Goal: Task Accomplishment & Management: Use online tool/utility

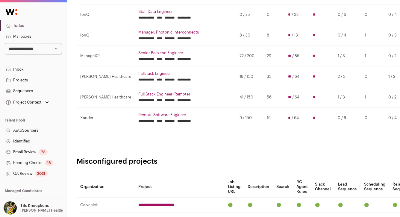
scroll to position [128, 0]
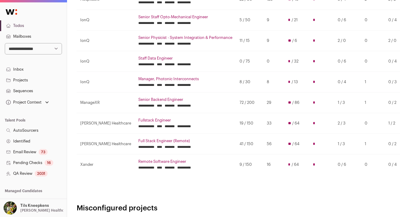
click at [149, 160] on link "Remote Software Engineer" at bounding box center [185, 161] width 94 height 5
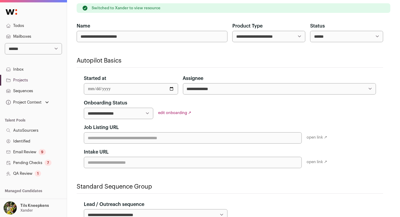
scroll to position [80, 0]
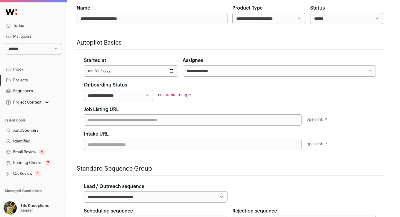
click at [43, 174] on link "QA Review 1" at bounding box center [33, 173] width 67 height 11
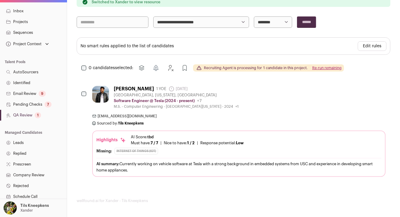
scroll to position [127, 0]
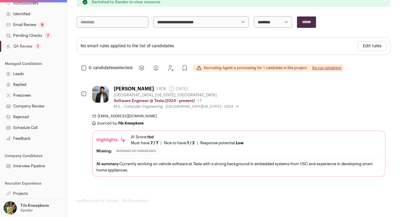
click at [28, 194] on link "Projects" at bounding box center [33, 193] width 67 height 11
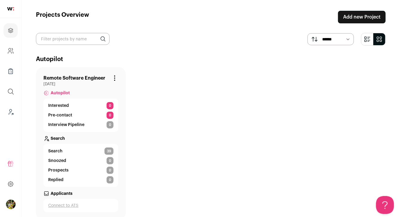
click at [81, 78] on link "Remote Software Engineer" at bounding box center [74, 78] width 62 height 7
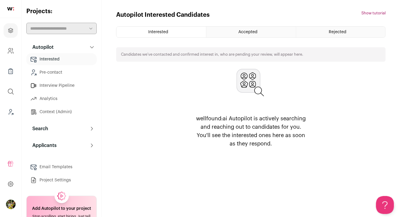
click at [52, 132] on button "Search" at bounding box center [61, 129] width 70 height 12
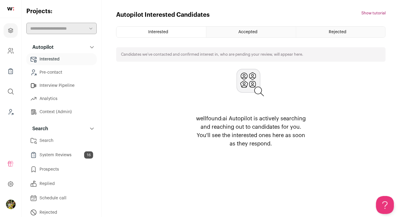
click at [67, 144] on link "Search" at bounding box center [61, 141] width 70 height 12
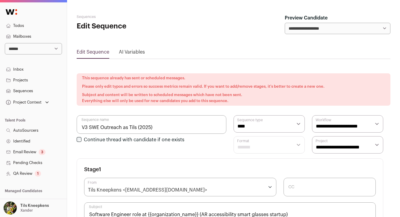
scroll to position [263, 0]
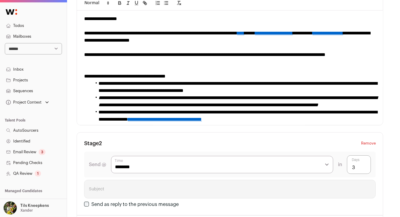
click at [38, 83] on link "Projects" at bounding box center [33, 80] width 67 height 11
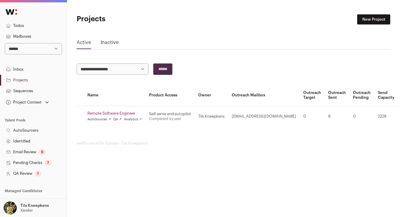
click at [116, 114] on link "Remote Software Engineer" at bounding box center [114, 113] width 54 height 5
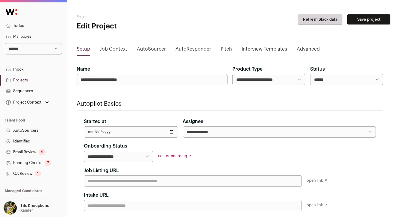
click at [318, 48] on div "Setup Job Context AutoSourcer AutoResponder Pitch Interview Templates Advanced" at bounding box center [234, 50] width 314 height 10
click at [314, 48] on link "Advanced" at bounding box center [308, 50] width 23 height 10
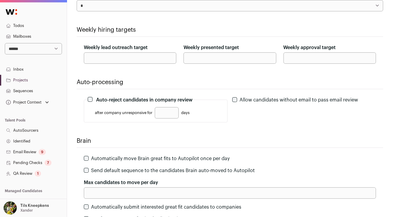
scroll to position [69, 0]
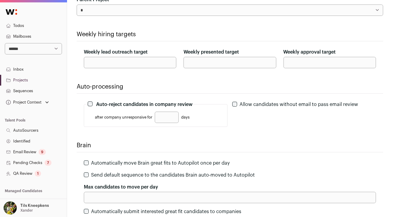
click at [179, 104] on label "Auto-reject candidates in company review" at bounding box center [144, 104] width 96 height 7
click at [91, 63] on input "***" at bounding box center [130, 62] width 92 height 11
drag, startPoint x: 98, startPoint y: 62, endPoint x: 79, endPoint y: 62, distance: 18.3
click at [79, 62] on div "Weekly lead outreach target ** Weekly presented target * Weekly approval target…" at bounding box center [230, 58] width 306 height 20
type input "**"
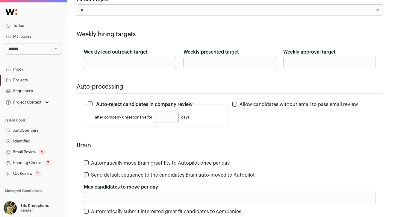
drag, startPoint x: 195, startPoint y: 62, endPoint x: 182, endPoint y: 62, distance: 13.2
click at [182, 62] on div "Weekly lead outreach target ** Weekly presented target * Weekly approval target…" at bounding box center [230, 58] width 306 height 20
type input "*"
drag, startPoint x: 299, startPoint y: 60, endPoint x: 278, endPoint y: 60, distance: 20.4
click at [280, 60] on div "Weekly lead outreach target ** Weekly presented target * Weekly approval target…" at bounding box center [230, 58] width 306 height 20
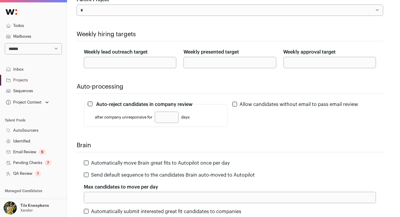
scroll to position [137, 0]
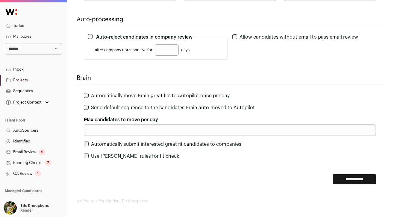
type input "*"
click at [348, 176] on input "**********" at bounding box center [354, 179] width 43 height 10
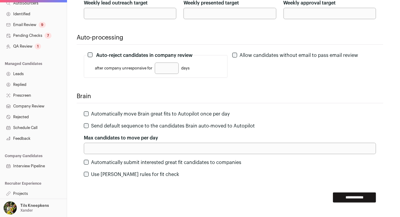
scroll to position [139, 0]
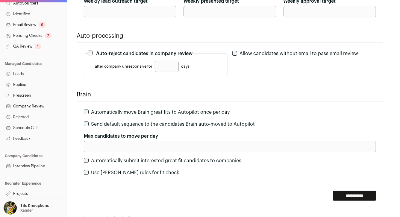
click at [34, 195] on link "Projects" at bounding box center [33, 193] width 67 height 11
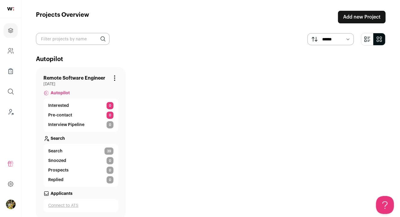
click at [58, 136] on p "Search" at bounding box center [58, 139] width 14 height 6
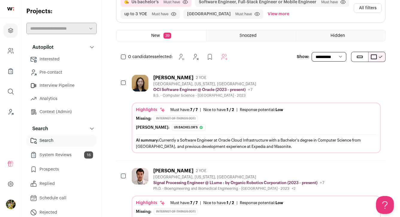
scroll to position [88, 0]
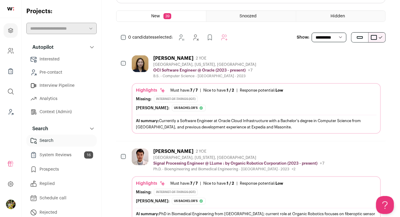
click at [182, 76] on div "B.S. - Computer Science - Northwestern University - 2023" at bounding box center [204, 76] width 103 height 5
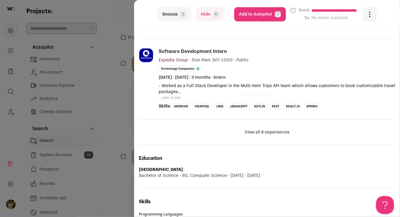
scroll to position [256, 0]
click at [254, 130] on button "View all 8 experiences" at bounding box center [267, 132] width 45 height 6
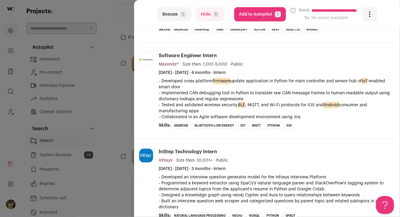
scroll to position [460, 0]
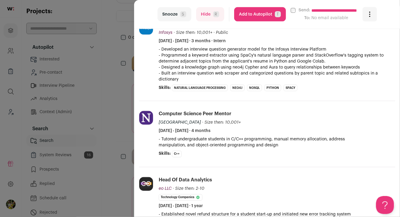
click at [208, 19] on button "Hide R" at bounding box center [210, 14] width 28 height 14
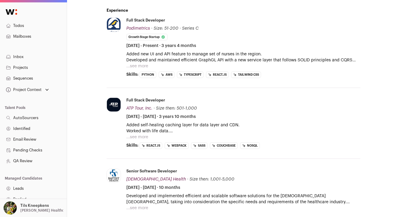
scroll to position [292, 0]
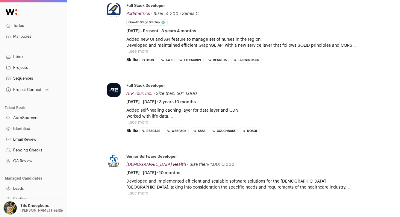
click at [140, 53] on button "...see more" at bounding box center [137, 51] width 22 height 6
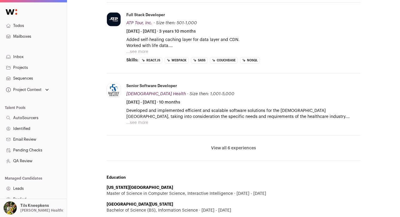
scroll to position [387, 0]
click at [141, 50] on button "...see more" at bounding box center [137, 51] width 22 height 6
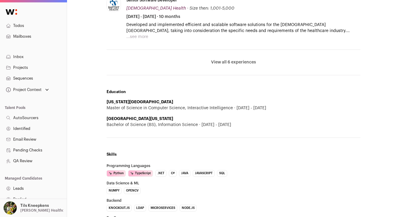
scroll to position [531, 0]
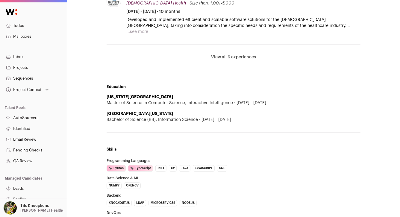
click at [223, 51] on li "View all 6 experiences View less" at bounding box center [234, 57] width 254 height 25
click at [221, 57] on button "View all 6 experiences" at bounding box center [233, 57] width 45 height 6
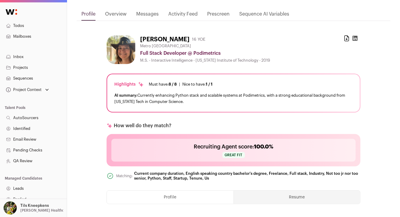
scroll to position [0, 0]
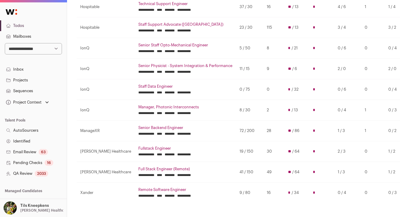
scroll to position [100, 0]
click at [236, 84] on td "0 / 75" at bounding box center [249, 89] width 27 height 21
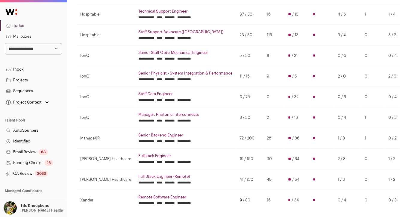
scroll to position [93, 0]
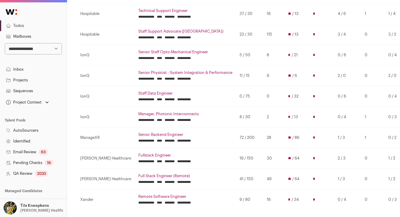
click at [236, 117] on td "8 / 30" at bounding box center [249, 117] width 27 height 21
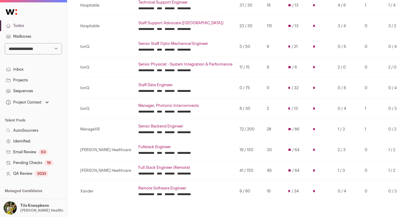
scroll to position [102, 0]
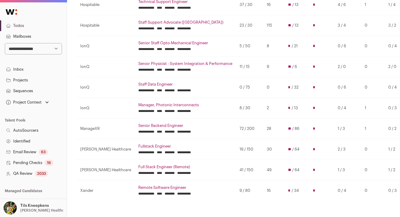
click at [263, 109] on td "2" at bounding box center [273, 108] width 21 height 21
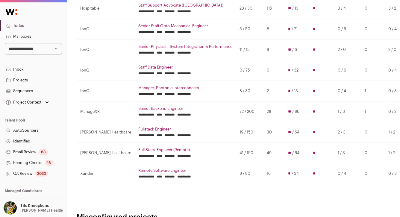
scroll to position [119, 0]
click at [151, 172] on link "Remote Software Engineer" at bounding box center [185, 171] width 94 height 5
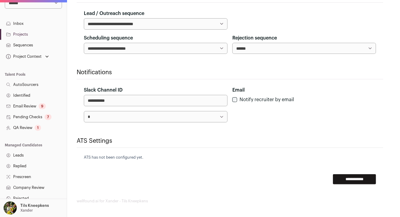
scroll to position [127, 0]
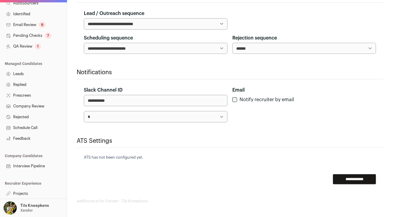
click at [29, 190] on link "Projects" at bounding box center [33, 193] width 67 height 11
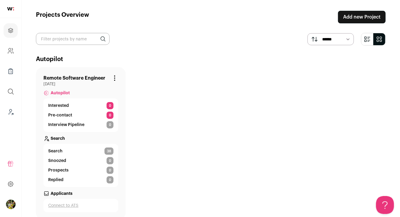
click at [99, 76] on link "Remote Software Engineer" at bounding box center [74, 78] width 62 height 7
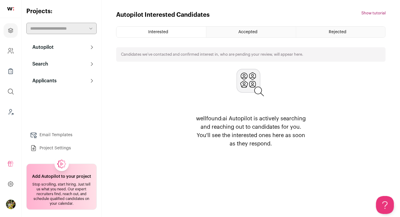
click at [87, 66] on button "Search" at bounding box center [61, 64] width 70 height 12
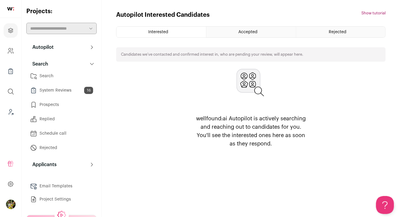
click at [82, 75] on link "Search" at bounding box center [61, 76] width 70 height 12
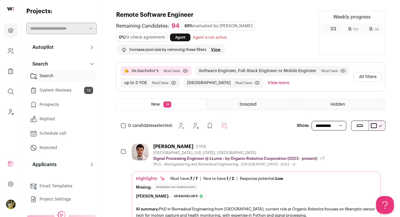
click at [361, 75] on button "All filters" at bounding box center [368, 77] width 28 height 10
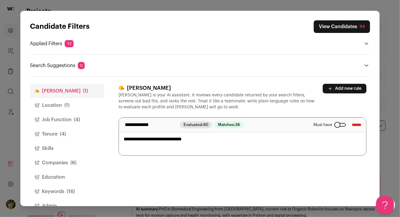
click at [345, 87] on button "Add new rule" at bounding box center [345, 89] width 44 height 10
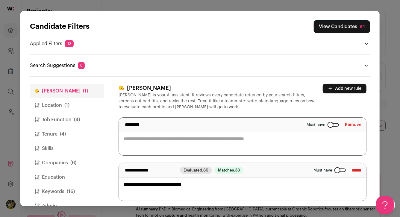
click at [256, 137] on textarea "Close modal via background" at bounding box center [242, 137] width 247 height 38
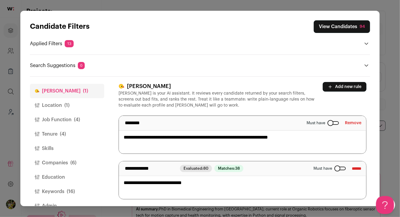
type textarea "**********"
click at [334, 105] on header "Finch Finch is your AI assistant. It reviews every candidate returned by your s…" at bounding box center [243, 95] width 248 height 26
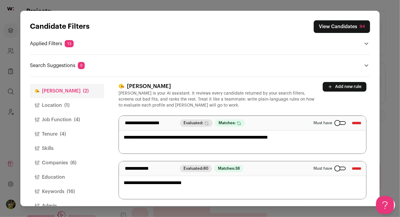
click at [322, 187] on textarea "**********" at bounding box center [242, 180] width 247 height 38
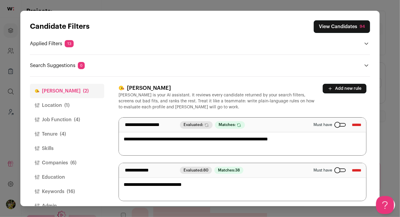
click at [333, 25] on button "View Candidates 94" at bounding box center [342, 26] width 56 height 13
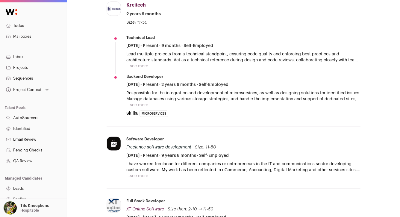
scroll to position [219, 0]
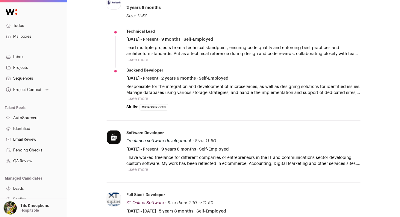
click at [140, 58] on button "...see more" at bounding box center [137, 60] width 22 height 6
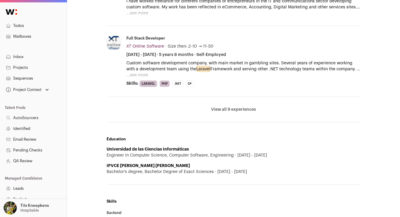
scroll to position [391, 0]
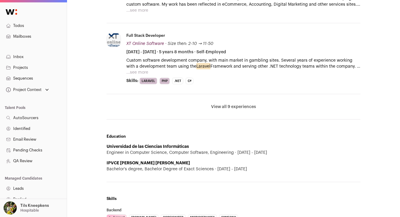
click at [233, 106] on button "View all 9 experiences" at bounding box center [233, 107] width 45 height 6
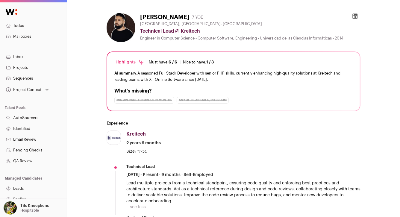
scroll to position [38, 0]
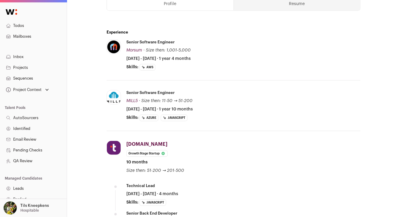
scroll to position [204, 0]
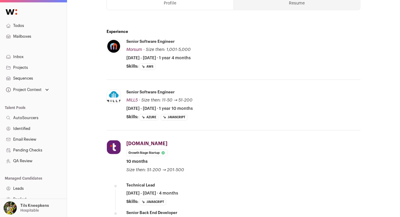
click at [282, 7] on button "Resume" at bounding box center [297, 3] width 126 height 13
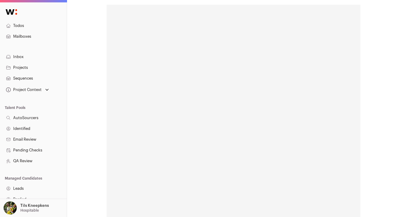
scroll to position [129, 0]
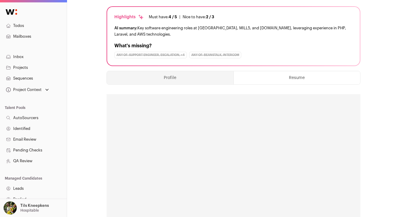
click at [186, 84] on button "Profile" at bounding box center [170, 77] width 127 height 13
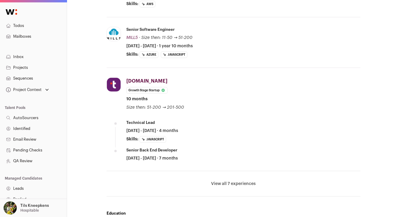
scroll to position [269, 0]
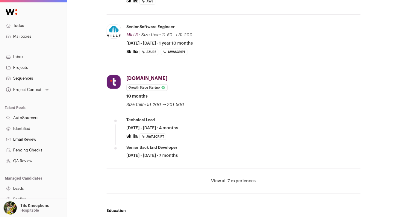
click at [250, 182] on button "View all 7 experiences" at bounding box center [233, 181] width 45 height 6
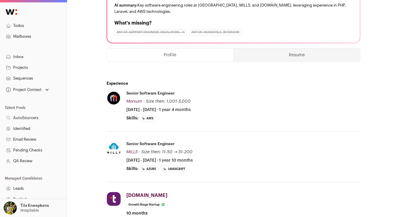
scroll to position [136, 0]
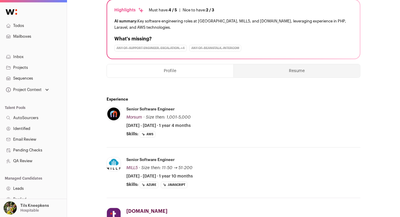
click at [277, 77] on button "Resume" at bounding box center [297, 70] width 126 height 13
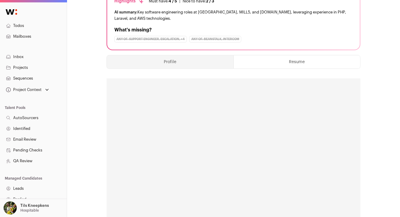
scroll to position [0, 0]
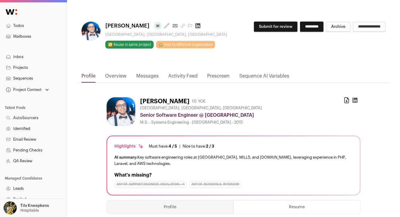
click at [271, 28] on button "Submit for review" at bounding box center [276, 27] width 44 height 10
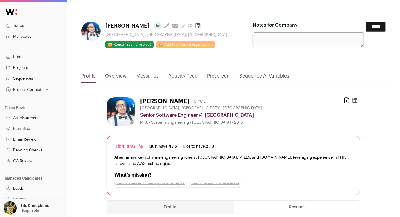
click at [371, 25] on input "******" at bounding box center [375, 27] width 19 height 10
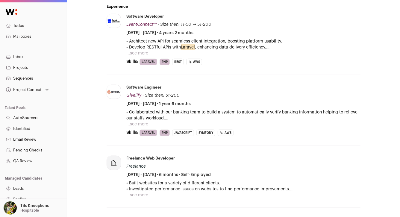
scroll to position [225, 0]
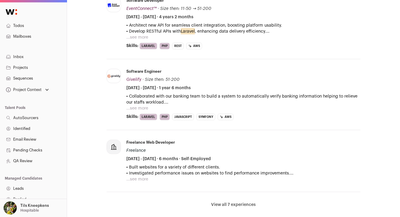
click at [141, 34] on button "...see more" at bounding box center [137, 37] width 22 height 6
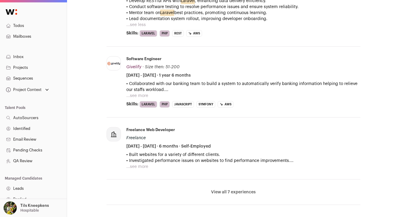
scroll to position [258, 0]
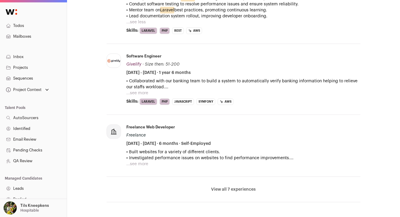
click at [143, 90] on button "...see more" at bounding box center [137, 93] width 22 height 6
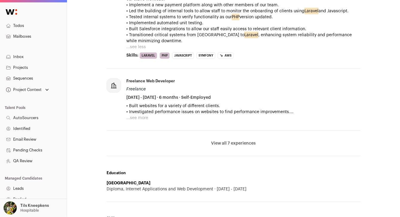
scroll to position [362, 0]
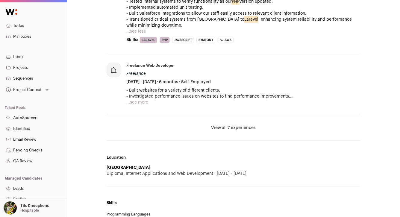
click at [247, 125] on button "View all 7 experiences" at bounding box center [233, 128] width 45 height 6
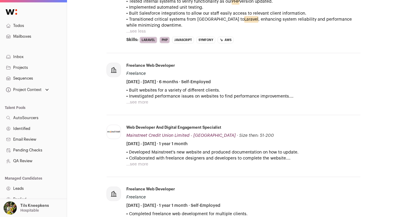
scroll to position [0, 0]
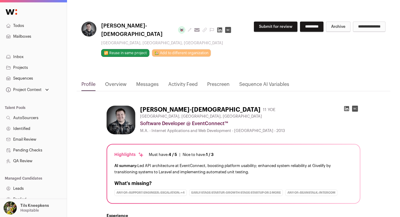
click at [273, 26] on button "Submit for review" at bounding box center [276, 27] width 44 height 10
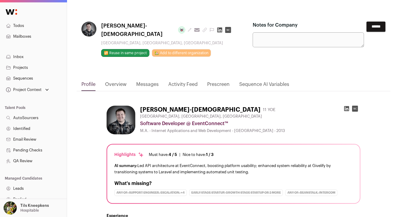
click at [382, 29] on input "******" at bounding box center [375, 27] width 19 height 10
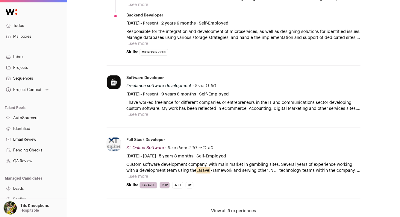
scroll to position [299, 0]
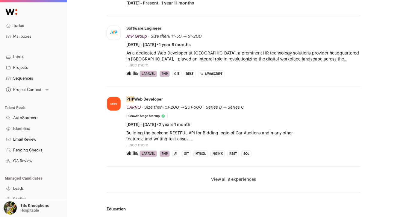
scroll to position [241, 0]
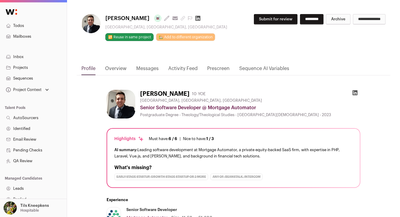
scroll to position [3, 0]
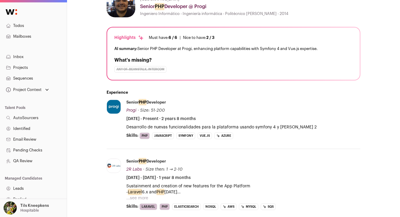
scroll to position [121, 0]
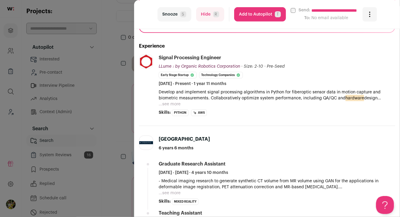
scroll to position [135, 0]
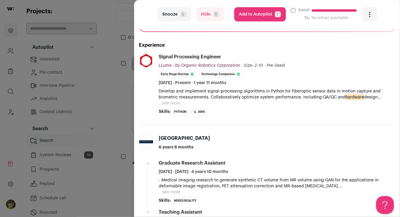
click at [175, 104] on button "...see more" at bounding box center [170, 103] width 22 height 6
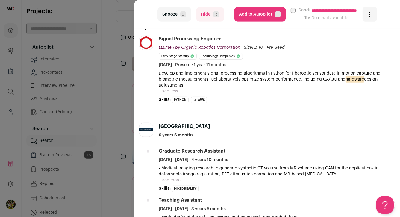
scroll to position [155, 0]
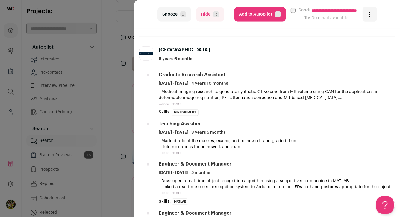
click at [175, 104] on button "...see more" at bounding box center [170, 104] width 22 height 6
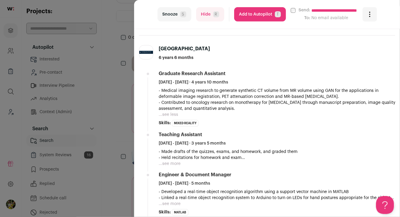
scroll to position [262, 0]
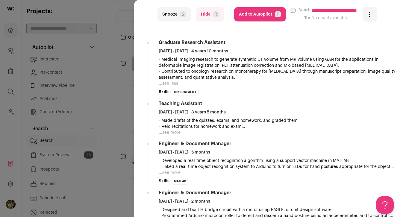
click at [174, 130] on button "...see more" at bounding box center [170, 133] width 22 height 6
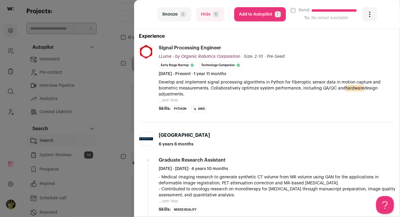
scroll to position [145, 0]
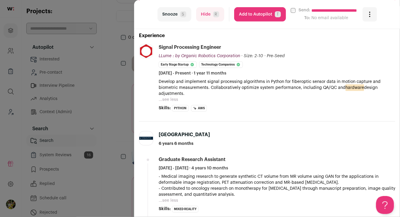
click at [98, 86] on div "**********" at bounding box center [200, 108] width 400 height 217
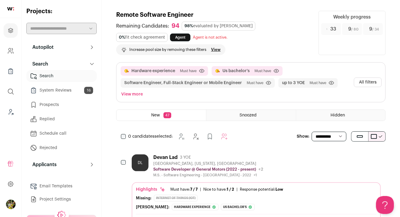
scroll to position [33, 0]
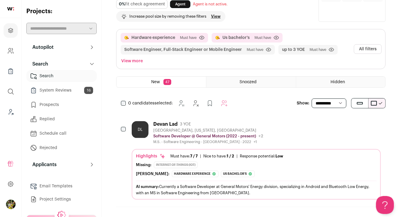
click at [291, 125] on div "[PERSON_NAME] Lad 3 YOE [GEOGRAPHIC_DATA], [US_STATE], [GEOGRAPHIC_DATA] Softwa…" at bounding box center [256, 132] width 249 height 23
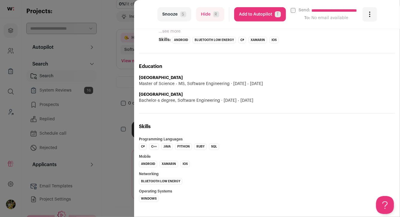
scroll to position [0, 0]
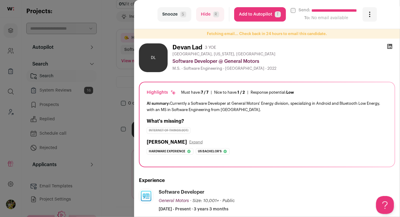
click at [276, 10] on button "Add to Autopilot T" at bounding box center [260, 14] width 52 height 14
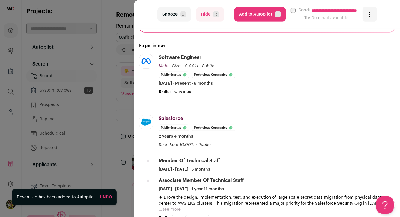
scroll to position [145, 0]
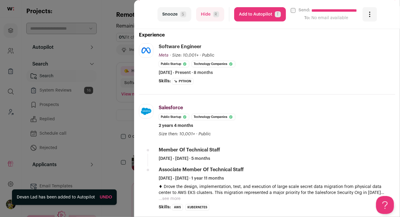
click at [211, 19] on button "Hide R" at bounding box center [210, 14] width 28 height 14
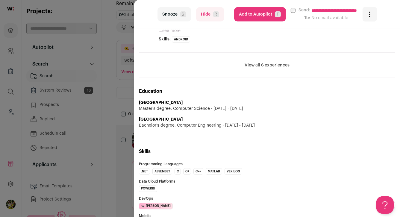
scroll to position [368, 0]
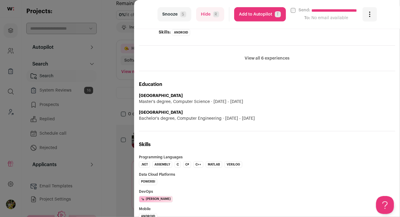
click at [129, 79] on div "**********" at bounding box center [200, 108] width 400 height 217
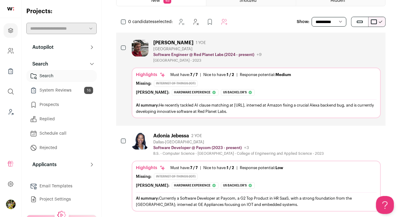
scroll to position [4, 0]
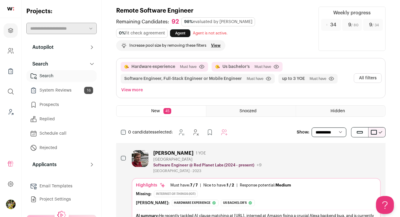
click at [363, 80] on button "All filters" at bounding box center [368, 78] width 28 height 10
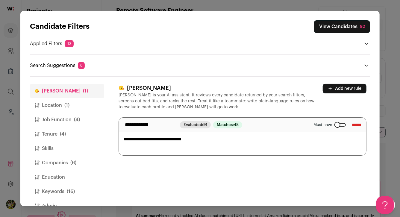
click at [353, 30] on button "View Candidates 92" at bounding box center [342, 26] width 56 height 13
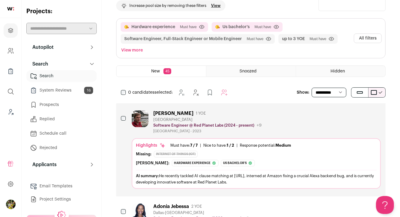
scroll to position [61, 0]
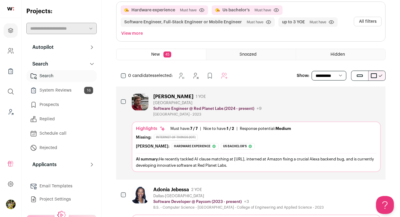
click at [338, 98] on button "Hide" at bounding box center [343, 96] width 13 height 13
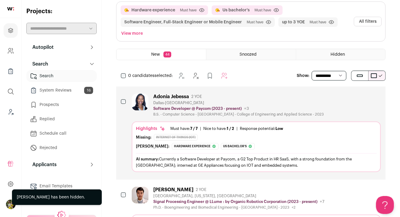
click at [329, 51] on div "Hidden" at bounding box center [340, 54] width 89 height 11
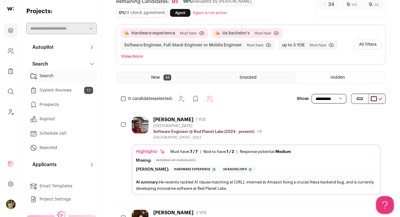
scroll to position [60, 0]
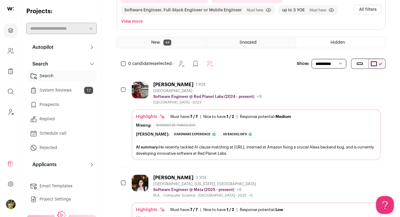
click at [346, 101] on div "[PERSON_NAME] 1 YOE [GEOGRAPHIC_DATA] Software Engineer @ Red Planet Labs (2024…" at bounding box center [256, 93] width 249 height 23
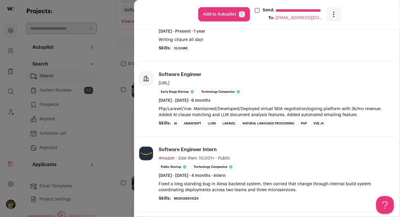
scroll to position [181, 0]
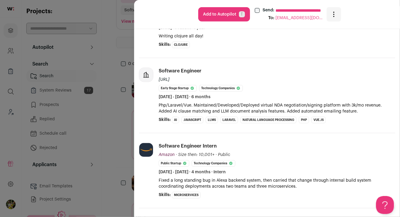
click at [127, 103] on div "**********" at bounding box center [200, 108] width 400 height 217
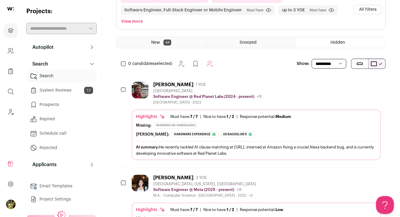
click at [147, 42] on div "New 44" at bounding box center [160, 42] width 89 height 11
